Goal: Navigation & Orientation: Find specific page/section

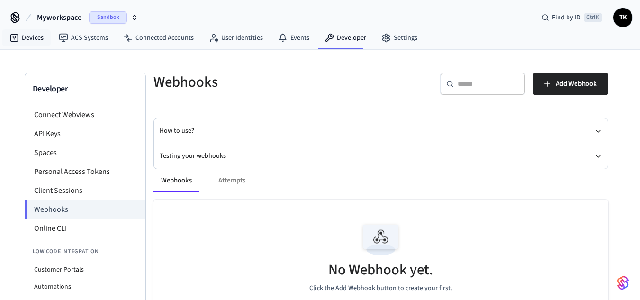
click at [37, 38] on link "Devices" at bounding box center [26, 37] width 49 height 17
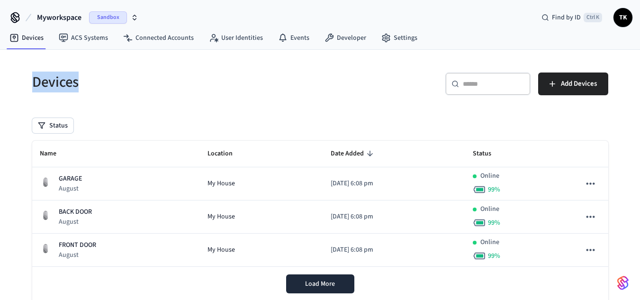
drag, startPoint x: 86, startPoint y: 86, endPoint x: 14, endPoint y: 91, distance: 72.6
click at [14, 91] on div "Devices ​ ​ Add Devices Status Name Location Date Added Status GARAGE August My…" at bounding box center [320, 213] width 640 height 326
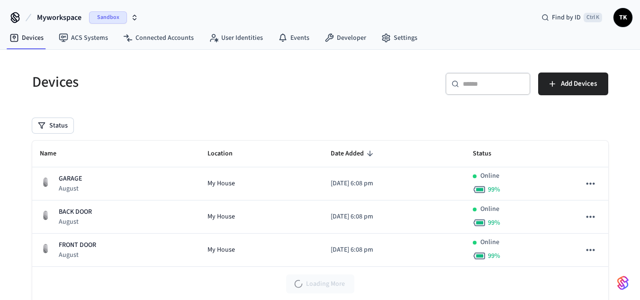
click at [129, 141] on th "Name" at bounding box center [116, 154] width 168 height 27
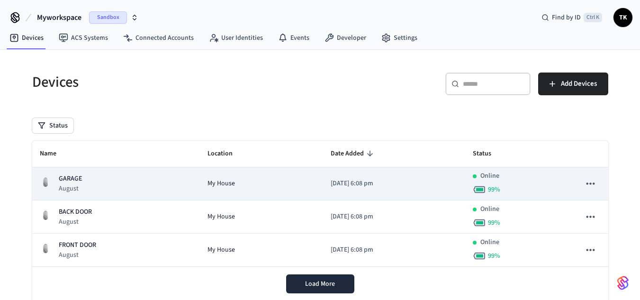
click at [542, 173] on div "Online 99 %" at bounding box center [519, 183] width 92 height 25
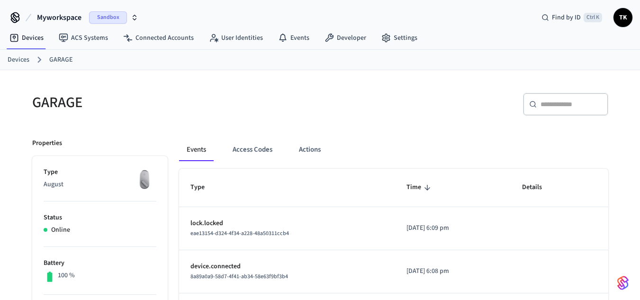
click at [144, 182] on img at bounding box center [145, 179] width 24 height 24
click at [33, 42] on link "Devices" at bounding box center [26, 37] width 49 height 17
